Goal: Transaction & Acquisition: Purchase product/service

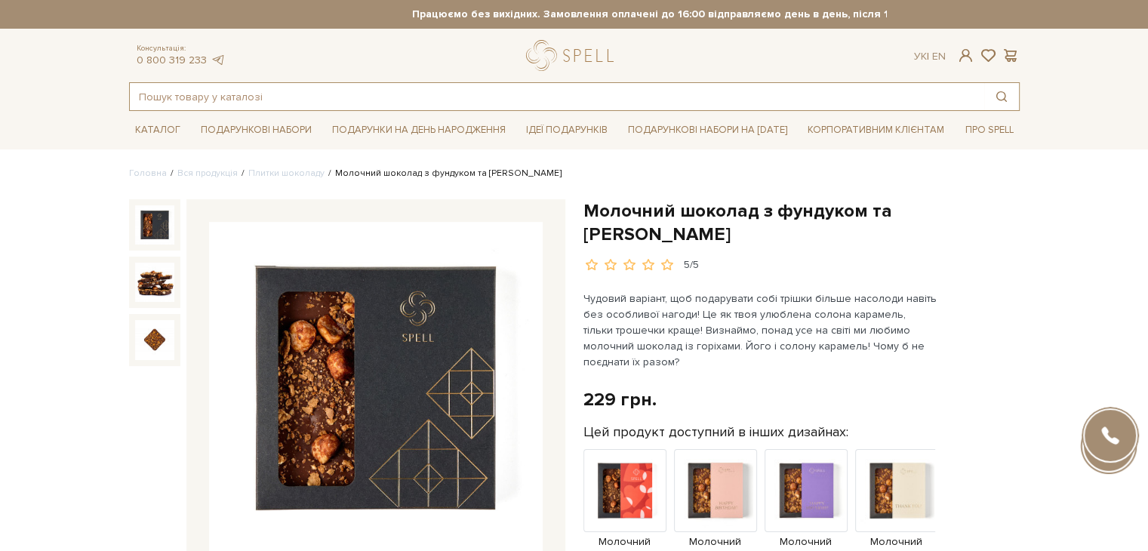
click at [287, 100] on input "text" at bounding box center [557, 96] width 854 height 27
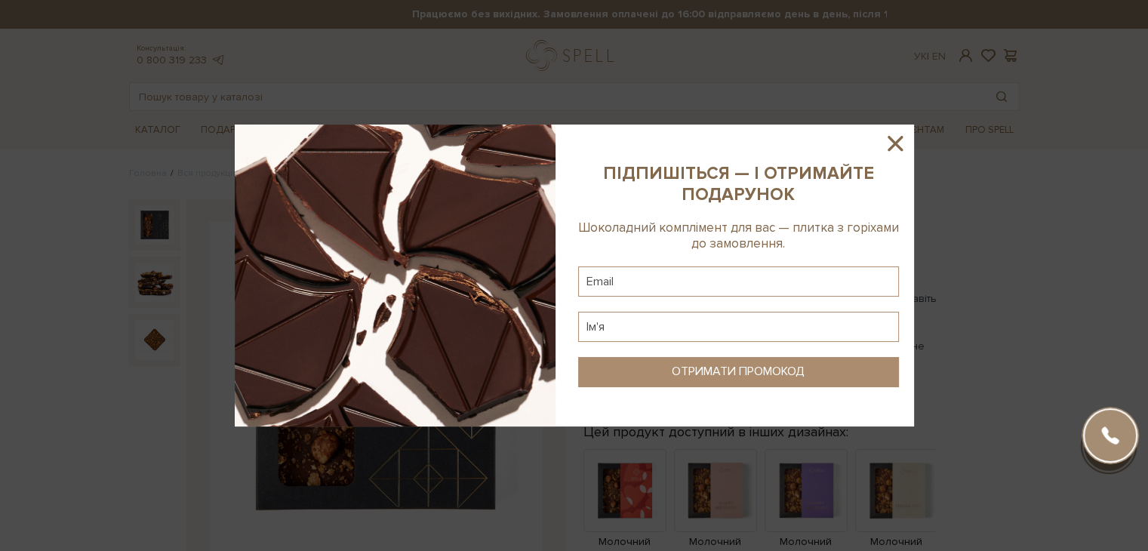
click at [293, 103] on div at bounding box center [574, 275] width 1148 height 551
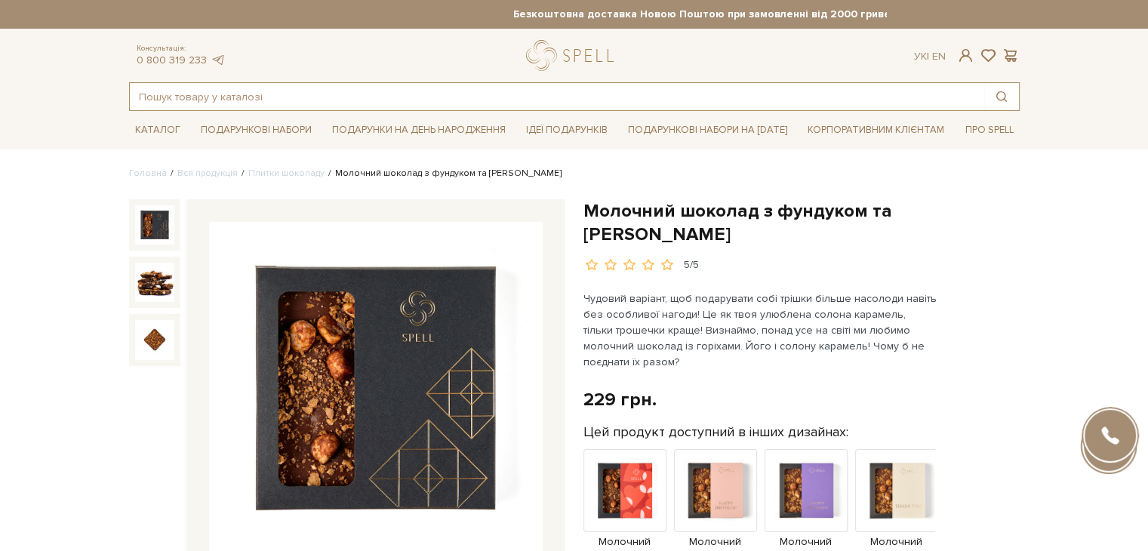
click at [290, 98] on input "text" at bounding box center [557, 96] width 854 height 27
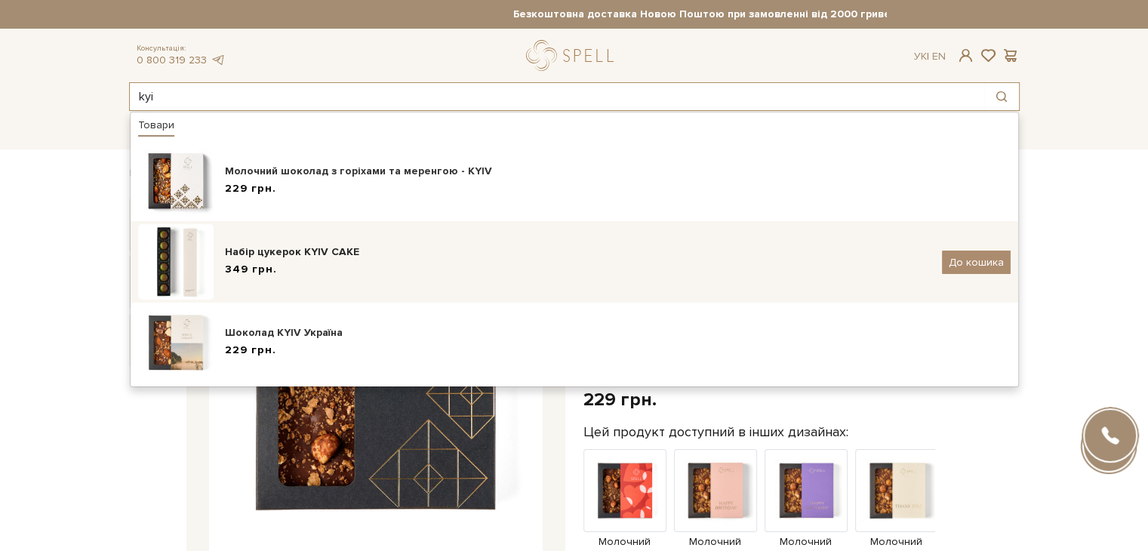
type input "kyi"
click at [333, 257] on div "Набір цукерок KYIV CAKE" at bounding box center [577, 251] width 705 height 15
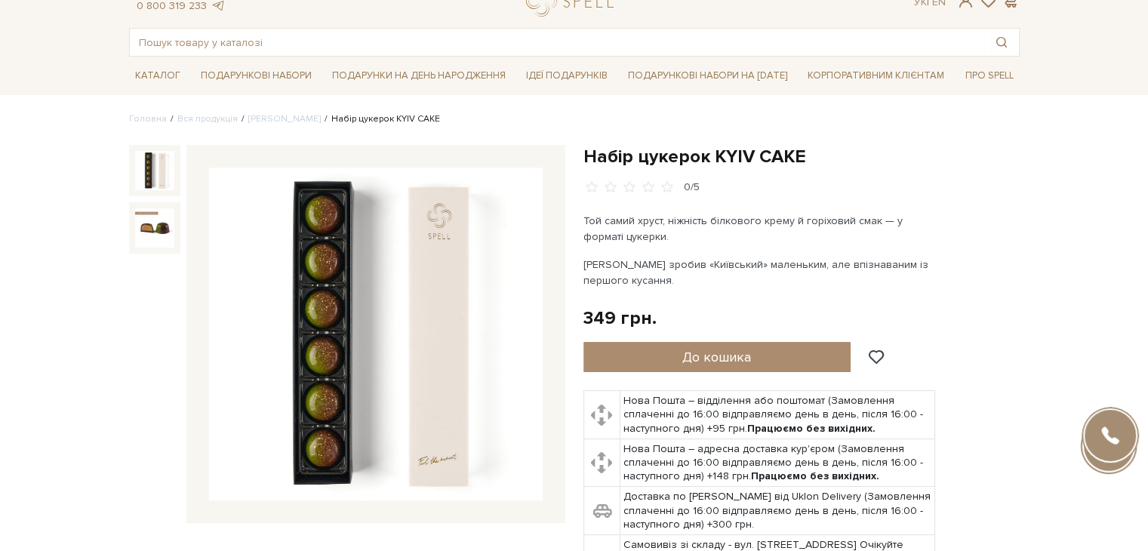
scroll to position [151, 0]
